Goal: Register for event/course

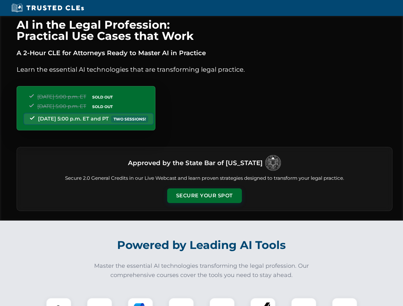
click at [204, 196] on button "Secure Your Spot" at bounding box center [204, 196] width 75 height 15
click at [59, 302] on img at bounding box center [58, 311] width 19 height 19
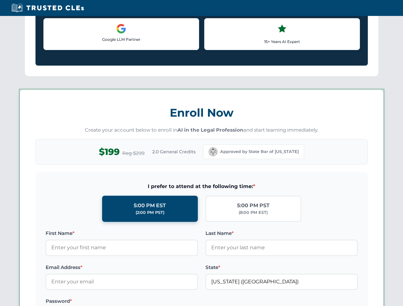
click at [140, 302] on label "Password *" at bounding box center [122, 302] width 152 height 8
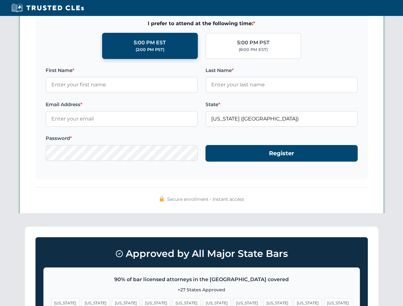
click at [294, 302] on span "[US_STATE]" at bounding box center [308, 303] width 28 height 9
